Goal: Information Seeking & Learning: Learn about a topic

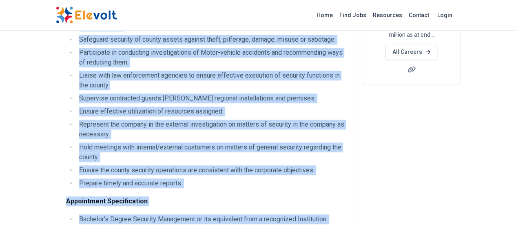
scroll to position [202, 0]
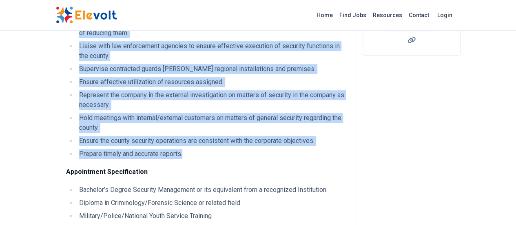
drag, startPoint x: 27, startPoint y: 96, endPoint x: 145, endPoint y: 87, distance: 117.5
click at [145, 87] on ul "Carry out prevention and investigation of fraud and theft cases in the county a…" at bounding box center [206, 48] width 280 height 222
copy ul "Carry out prevention and investigation of fraud and theft cases in the county a…"
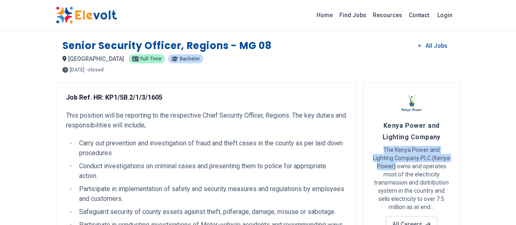
drag, startPoint x: 412, startPoint y: 148, endPoint x: 478, endPoint y: 158, distance: 66.9
click at [451, 158] on p "The Kenya Power and Lighting Company PLC (Kenya Power) owns and operates most o…" at bounding box center [412, 178] width 78 height 65
copy p "The Kenya Power and Lighting Company PLC ([GEOGRAPHIC_DATA] Power)"
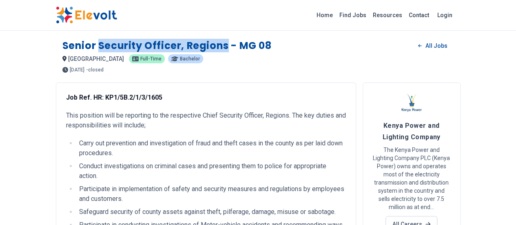
drag, startPoint x: 49, startPoint y: 44, endPoint x: 178, endPoint y: 47, distance: 129.1
click at [178, 47] on h1 "Senior Security Officer, Regions - MG 08" at bounding box center [166, 45] width 209 height 13
copy h1 "Security Officer, Regions"
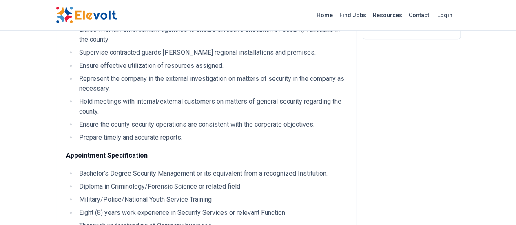
scroll to position [269, 0]
